Goal: Find contact information: Find contact information

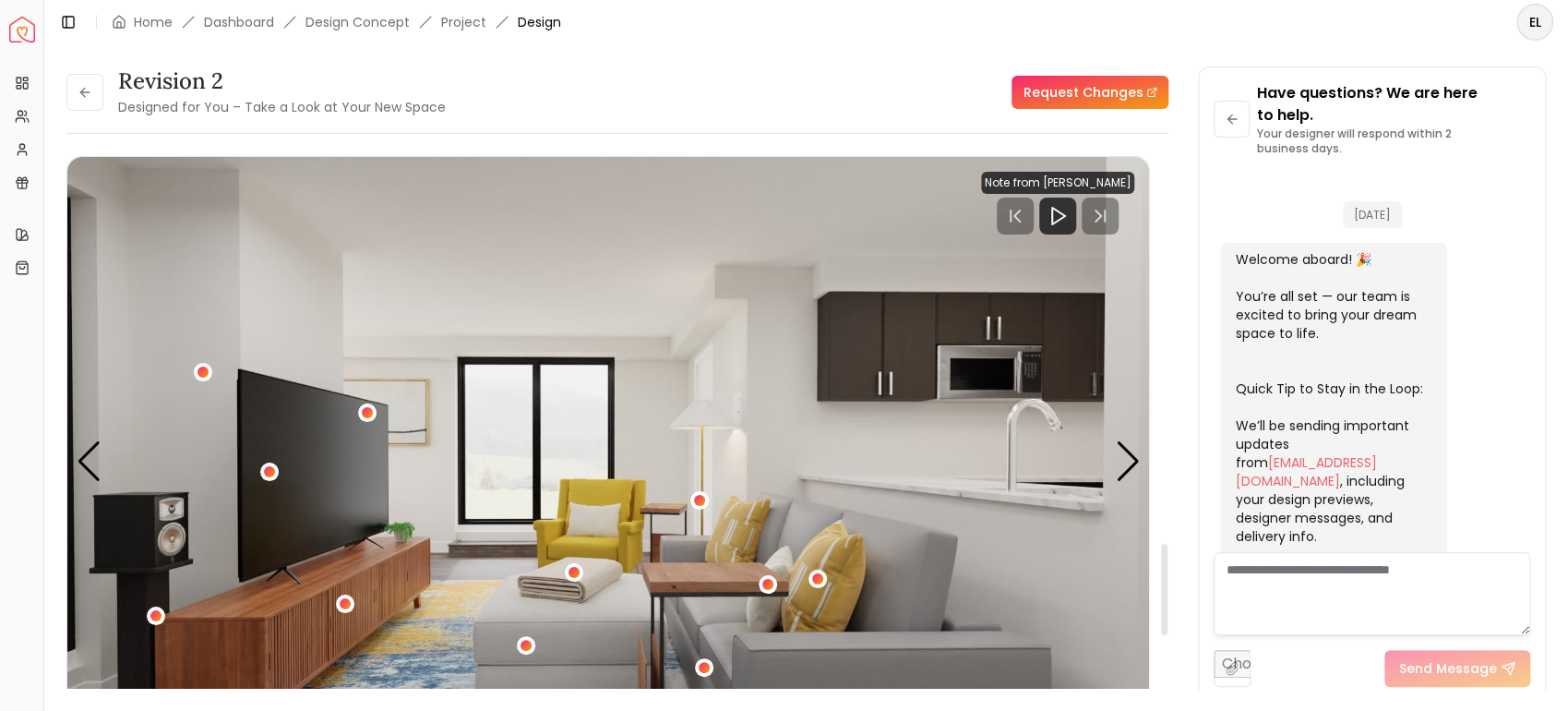
scroll to position [6005, 0]
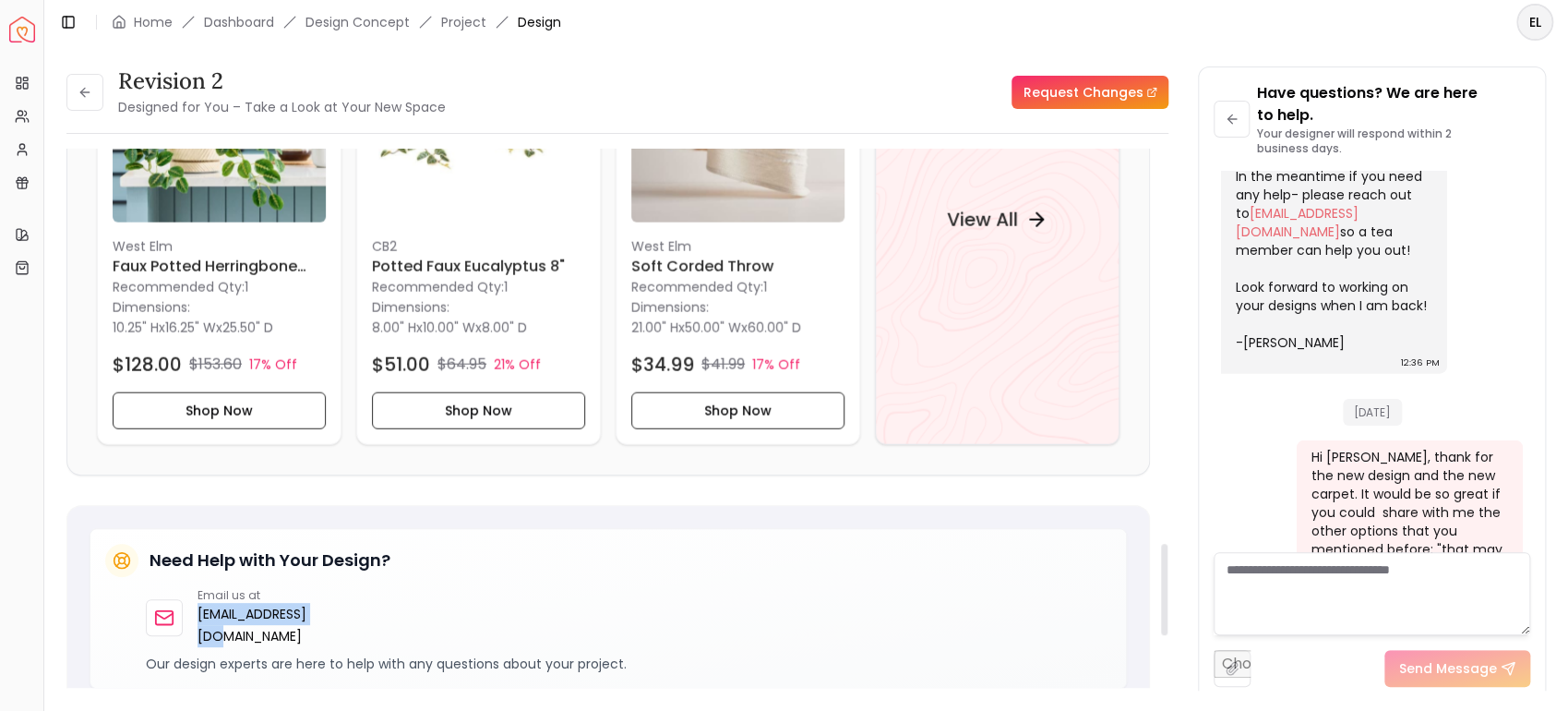
drag, startPoint x: 193, startPoint y: 593, endPoint x: 340, endPoint y: 587, distance: 147.1
click at [340, 588] on div "Email us at [EMAIL_ADDRESS][DOMAIN_NAME]" at bounding box center [255, 617] width 219 height 59
copy p "[EMAIL_ADDRESS][DOMAIN_NAME]"
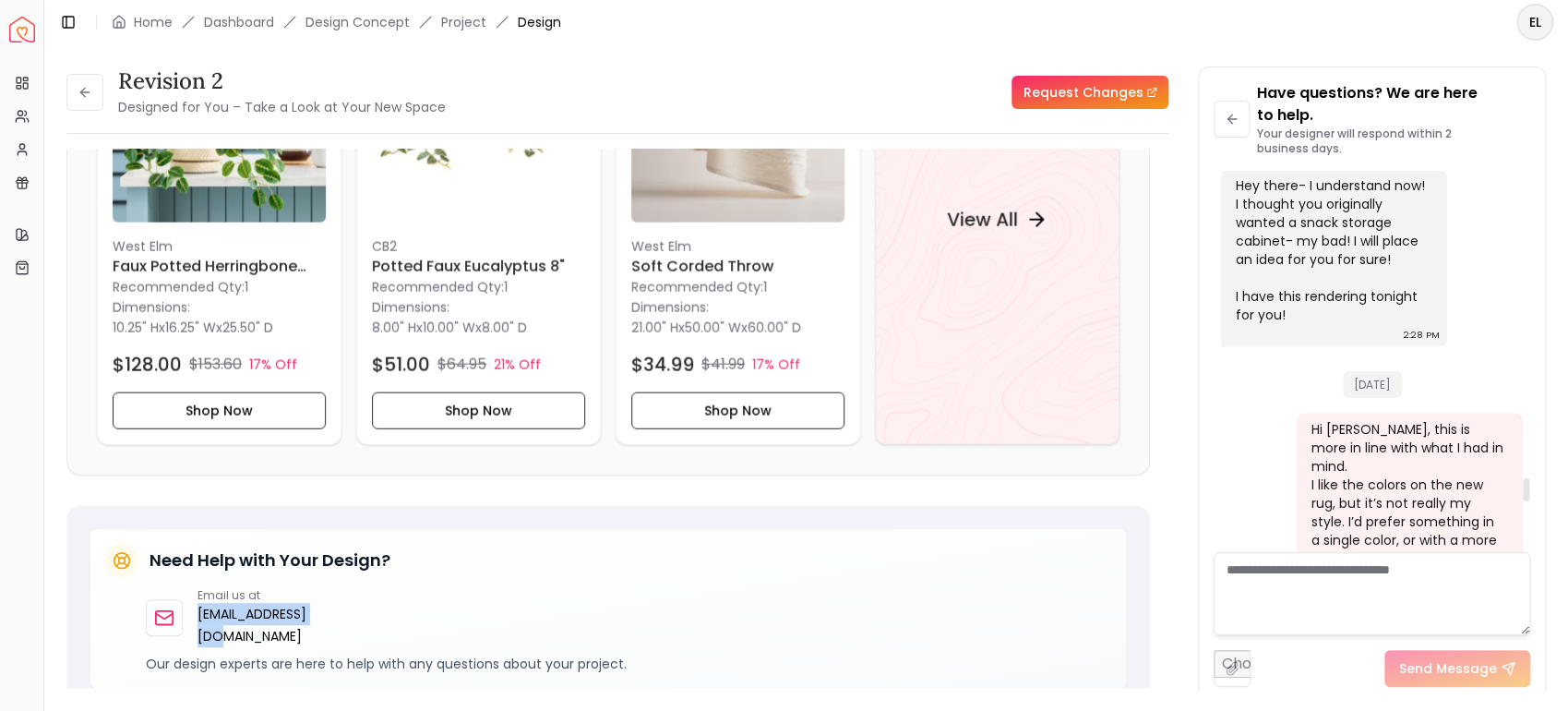
scroll to position [5125, 0]
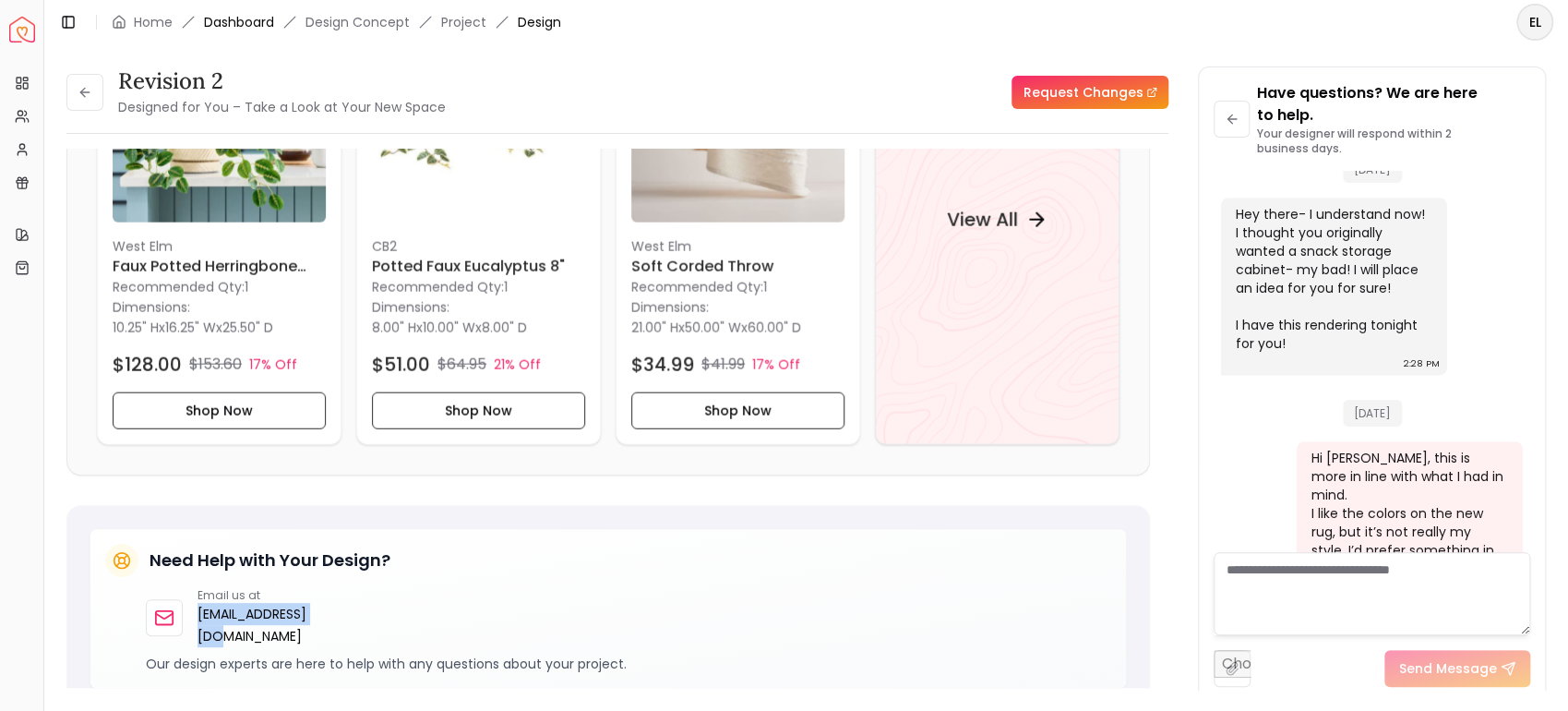
click at [238, 26] on link "Dashboard" at bounding box center [239, 21] width 71 height 18
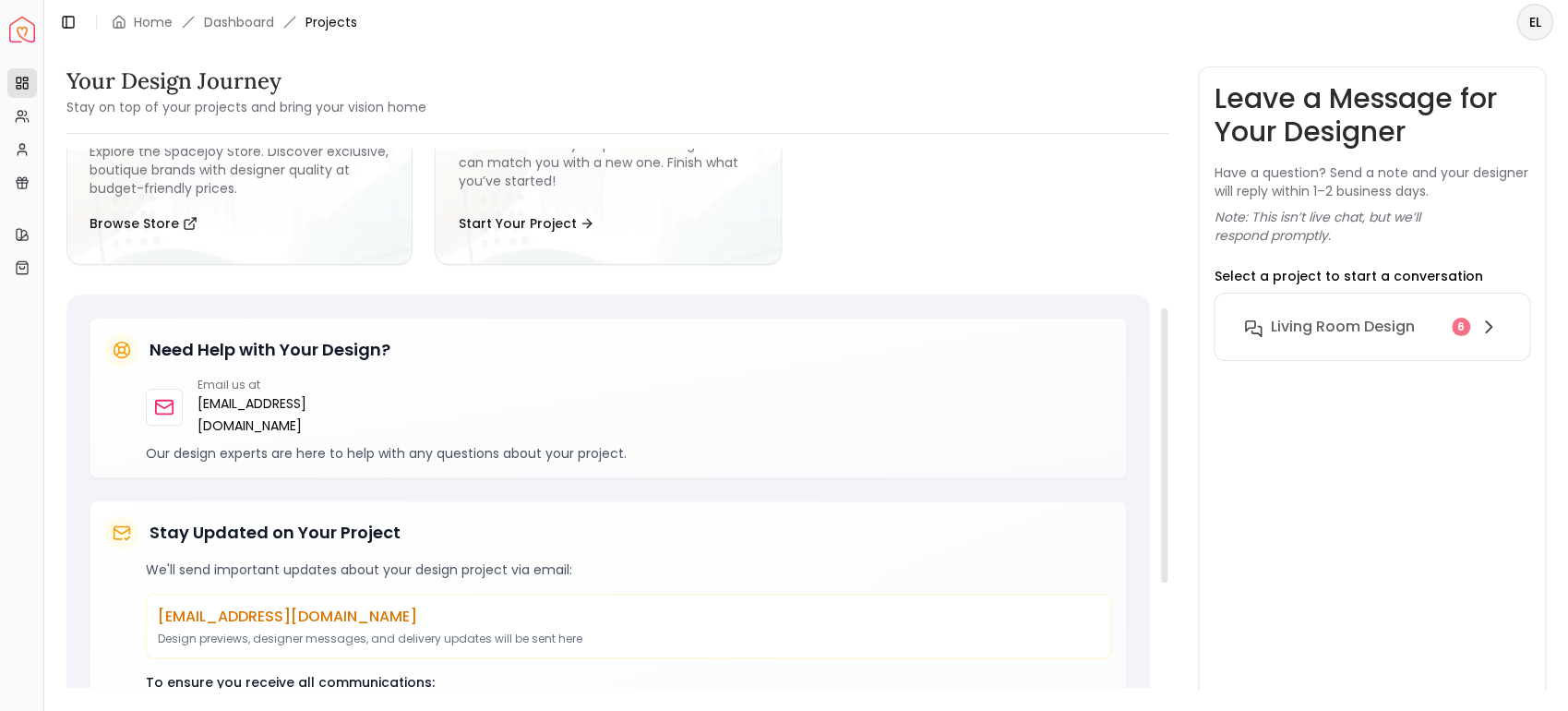
scroll to position [516, 0]
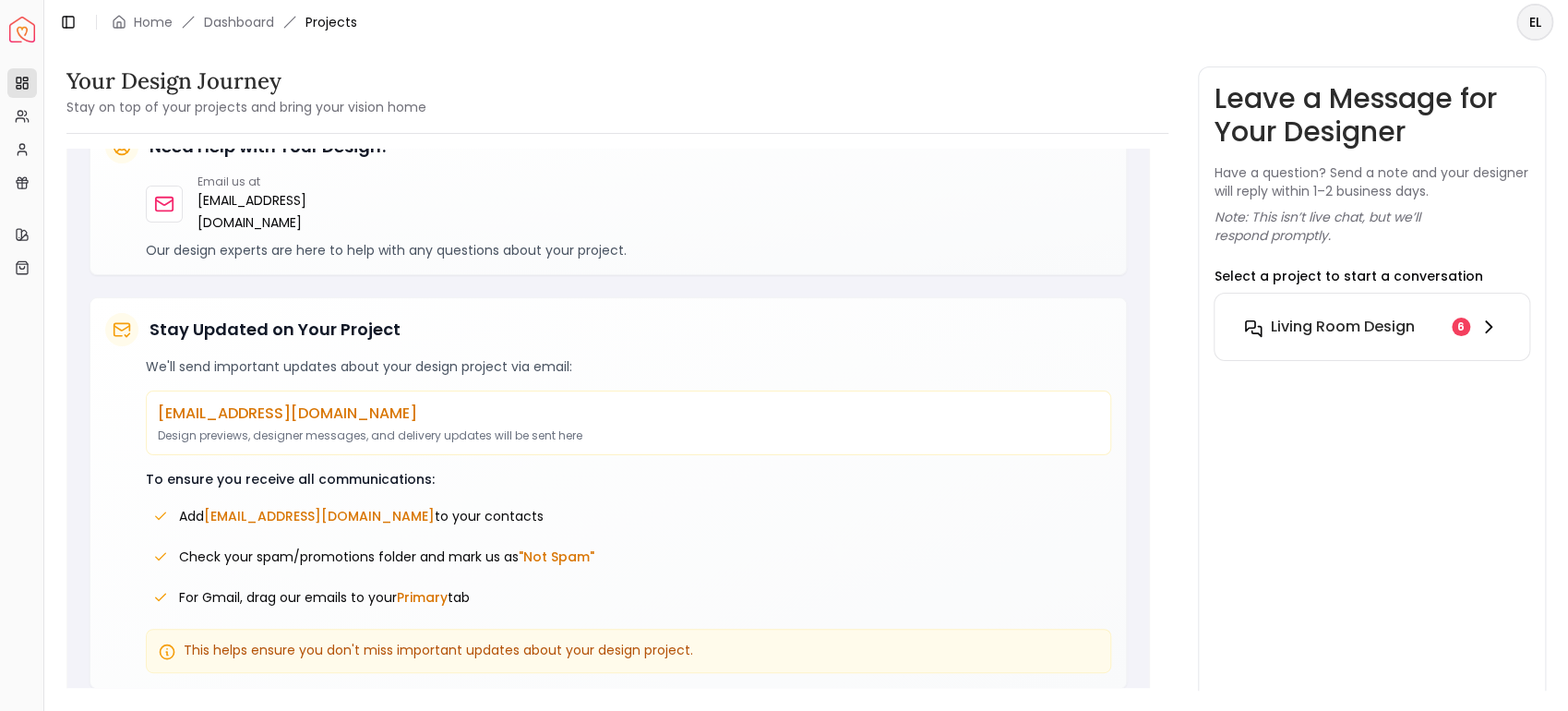
click at [1394, 316] on h6 "Living Room design" at bounding box center [1342, 327] width 144 height 22
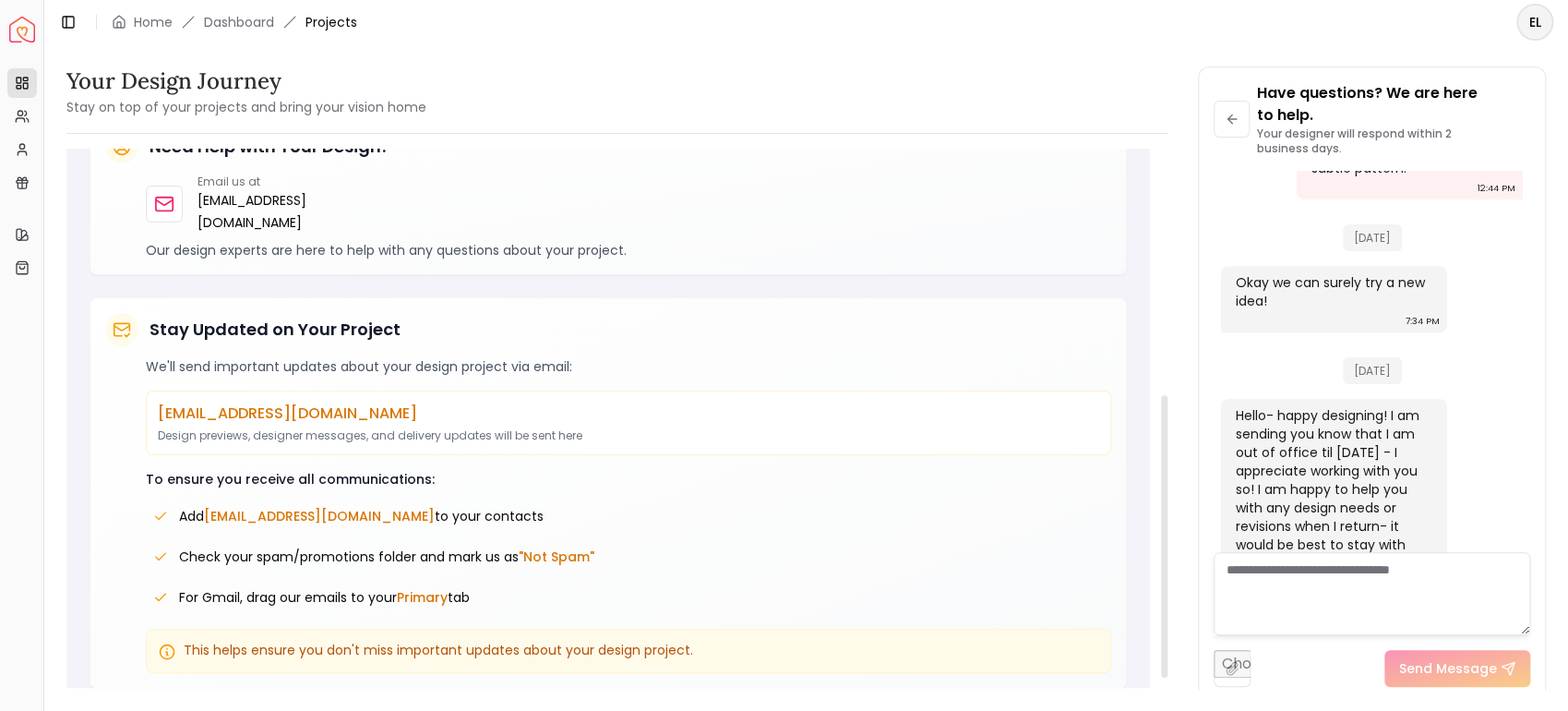
scroll to position [0, 0]
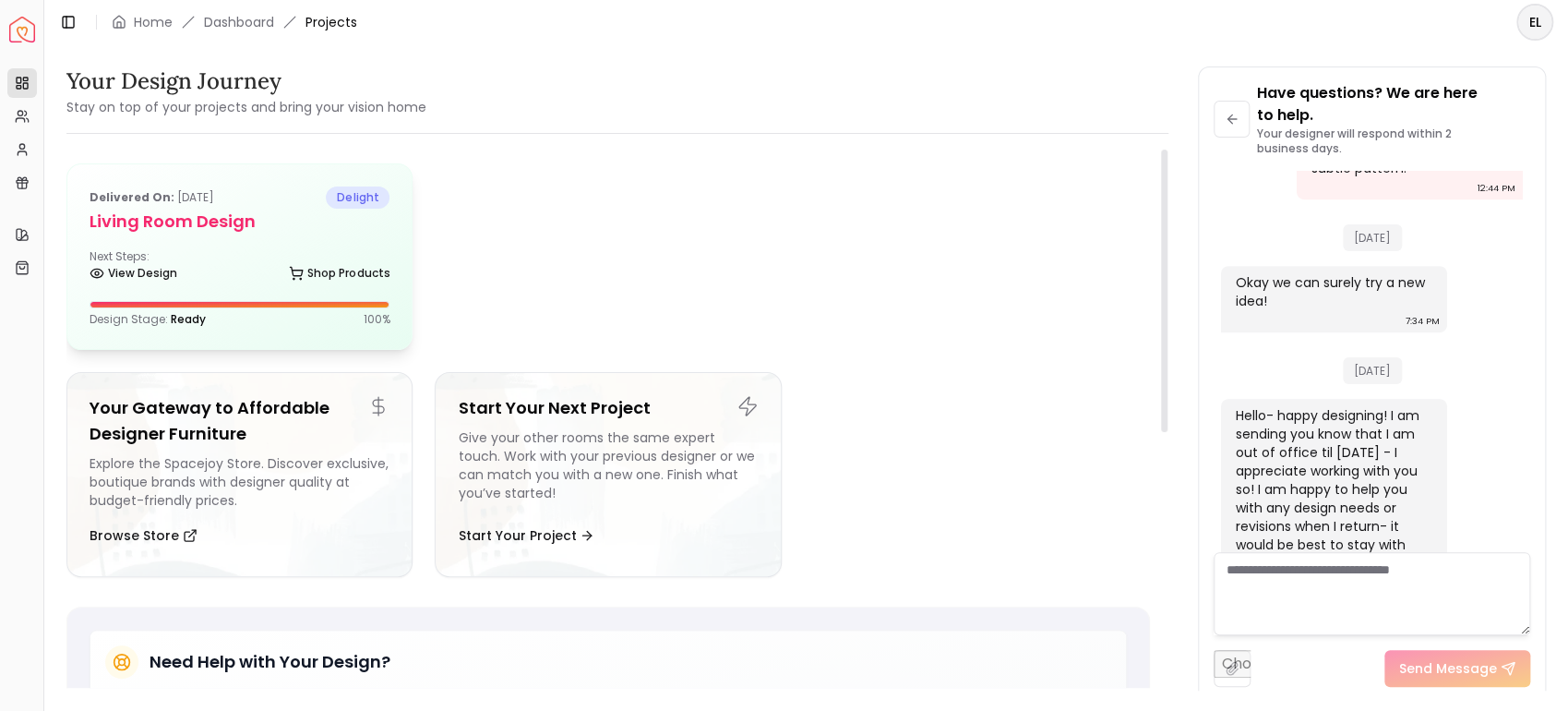
click at [277, 269] on div "View Design Shop Products" at bounding box center [240, 277] width 300 height 18
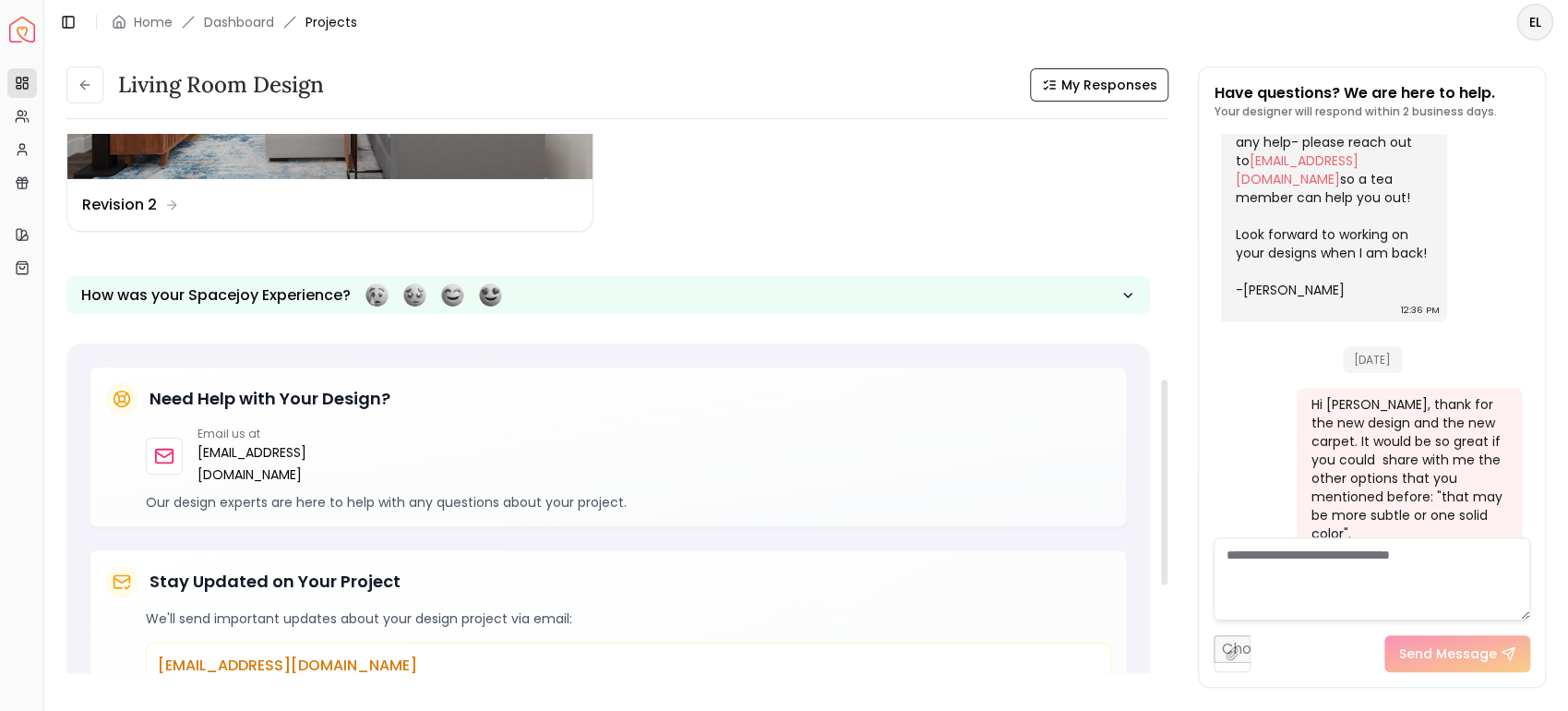
scroll to position [643, 0]
click at [1133, 296] on icon "button" at bounding box center [1127, 296] width 15 height 15
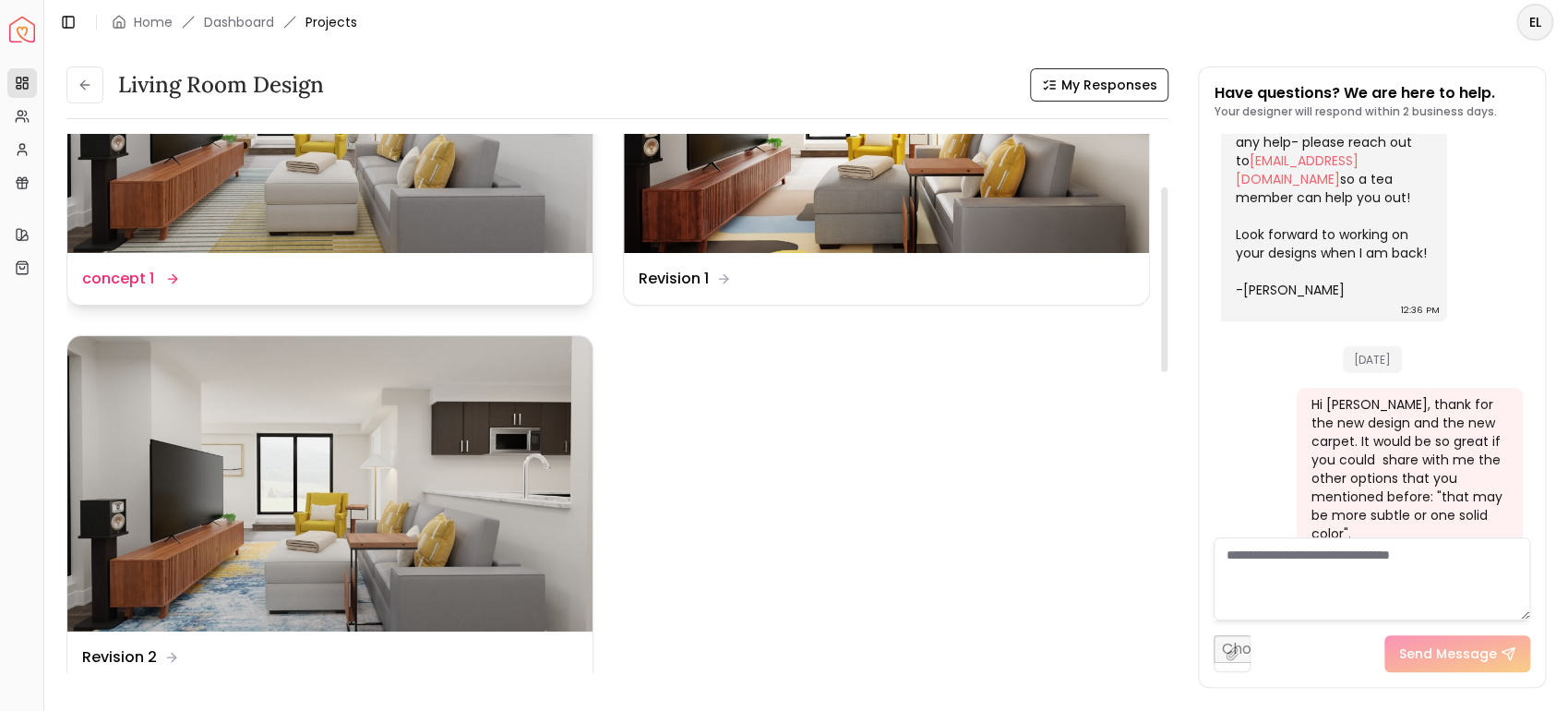
scroll to position [153, 0]
